Goal: Navigation & Orientation: Go to known website

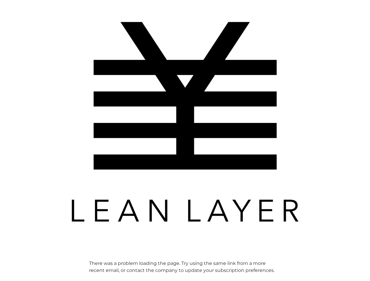
click at [185, 140] on img at bounding box center [185, 122] width 234 height 234
